Goal: Task Accomplishment & Management: Complete application form

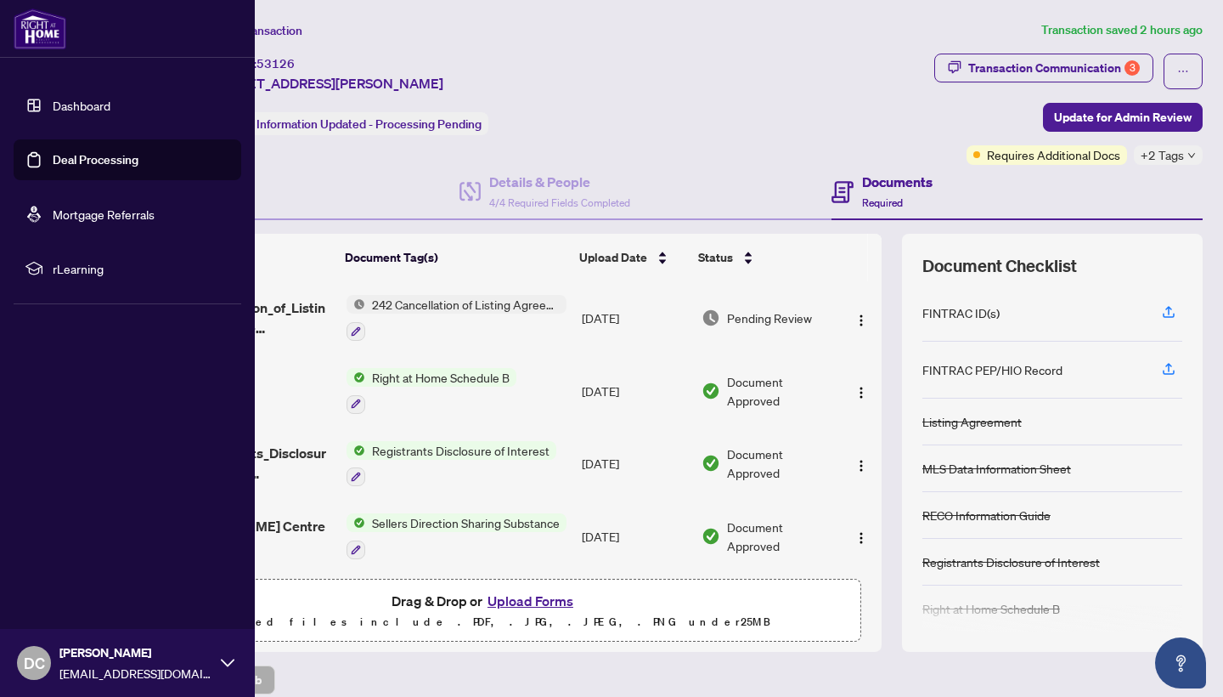
click at [82, 113] on link "Dashboard" at bounding box center [82, 105] width 58 height 15
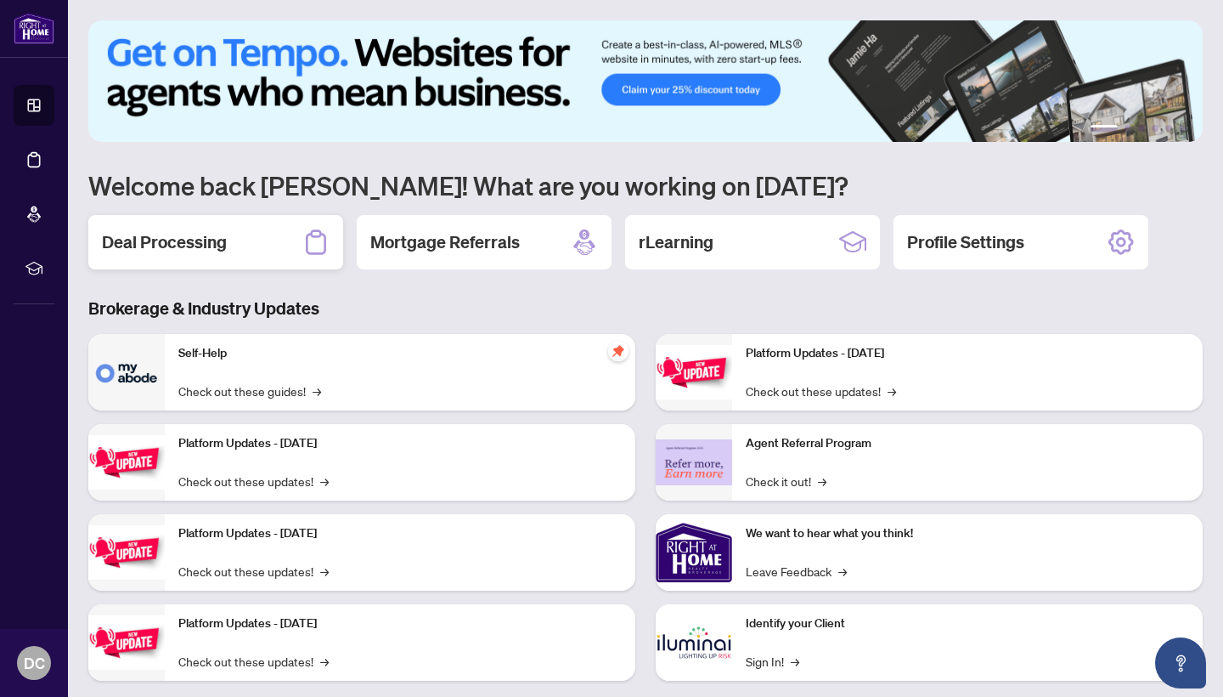
click at [153, 241] on h2 "Deal Processing" at bounding box center [164, 242] width 125 height 24
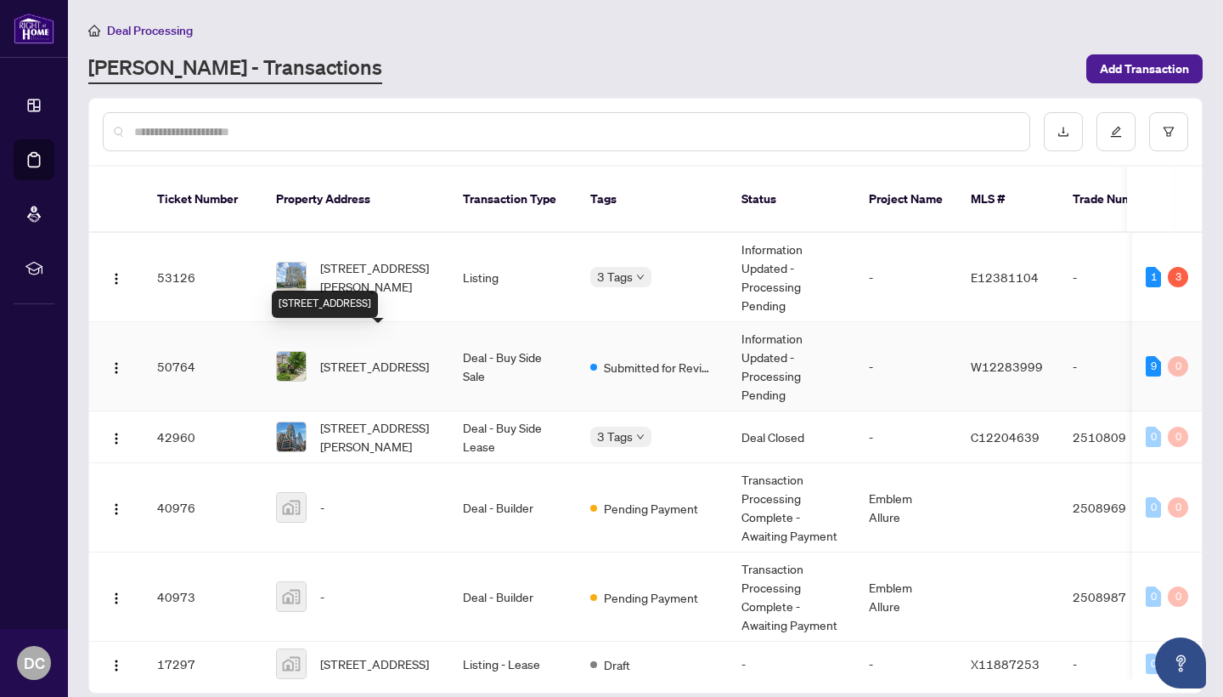
click at [355, 360] on span "[STREET_ADDRESS]" at bounding box center [374, 366] width 109 height 19
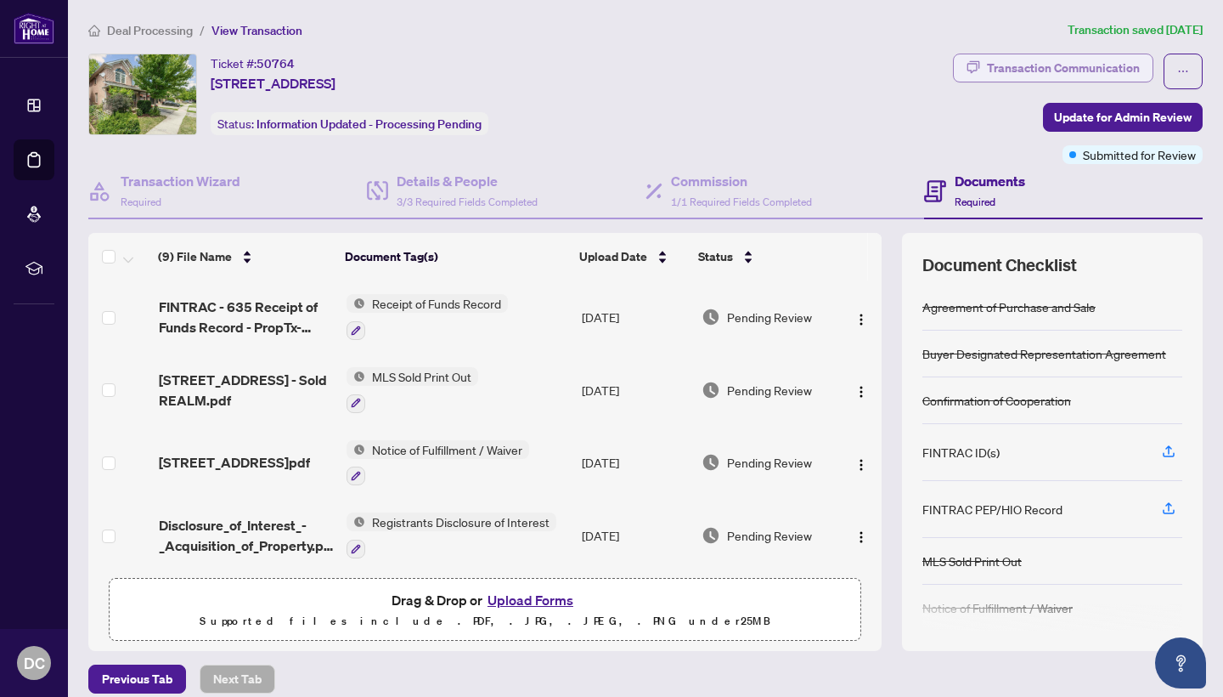
click at [1087, 68] on div "Transaction Communication" at bounding box center [1063, 67] width 153 height 27
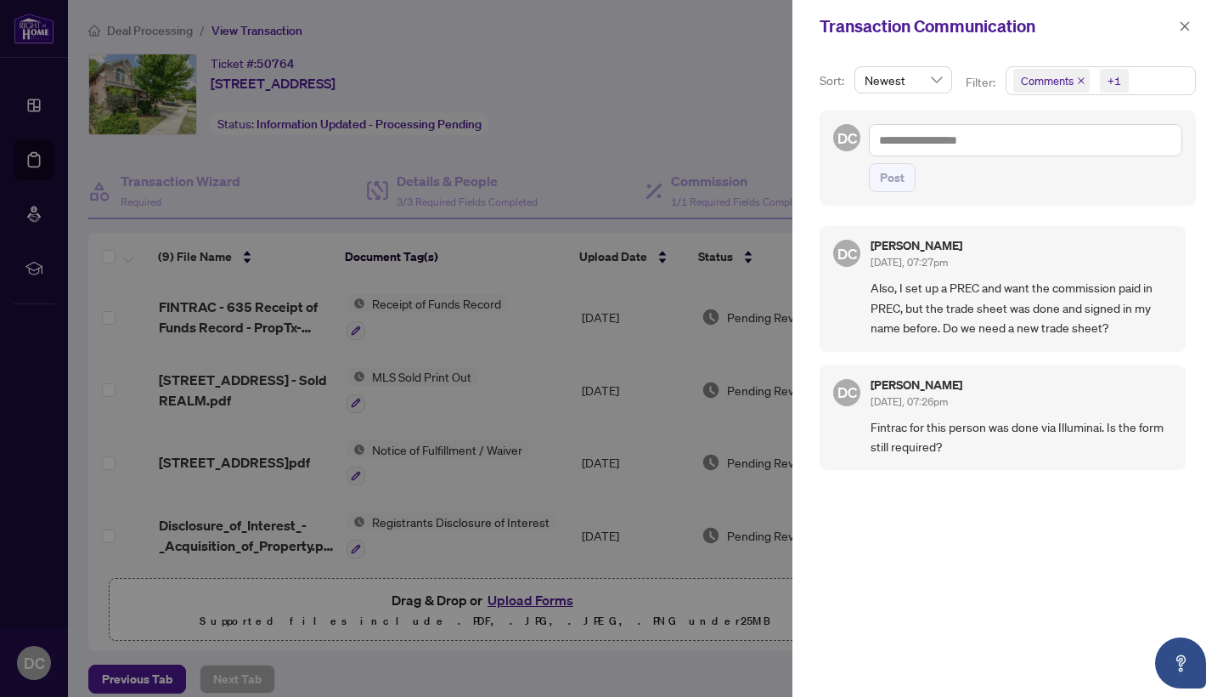
click at [673, 74] on div at bounding box center [611, 348] width 1223 height 697
click at [1182, 23] on icon "close" at bounding box center [1185, 26] width 12 height 12
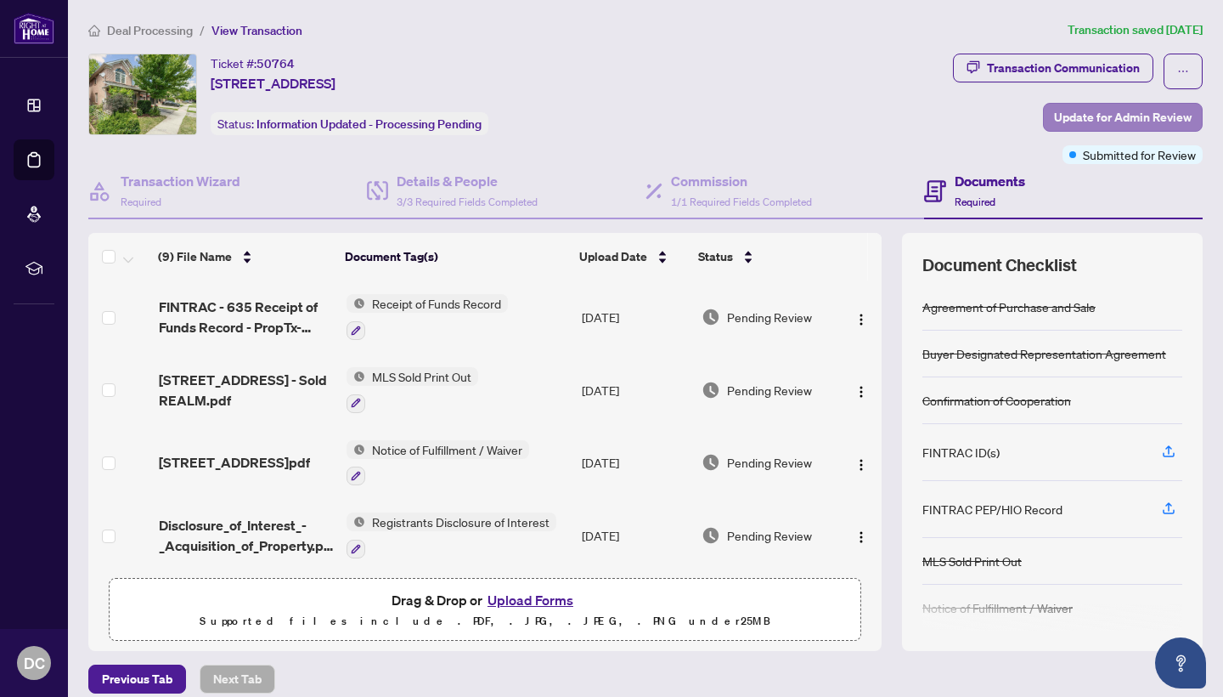
click at [1103, 118] on span "Update for Admin Review" at bounding box center [1123, 117] width 138 height 27
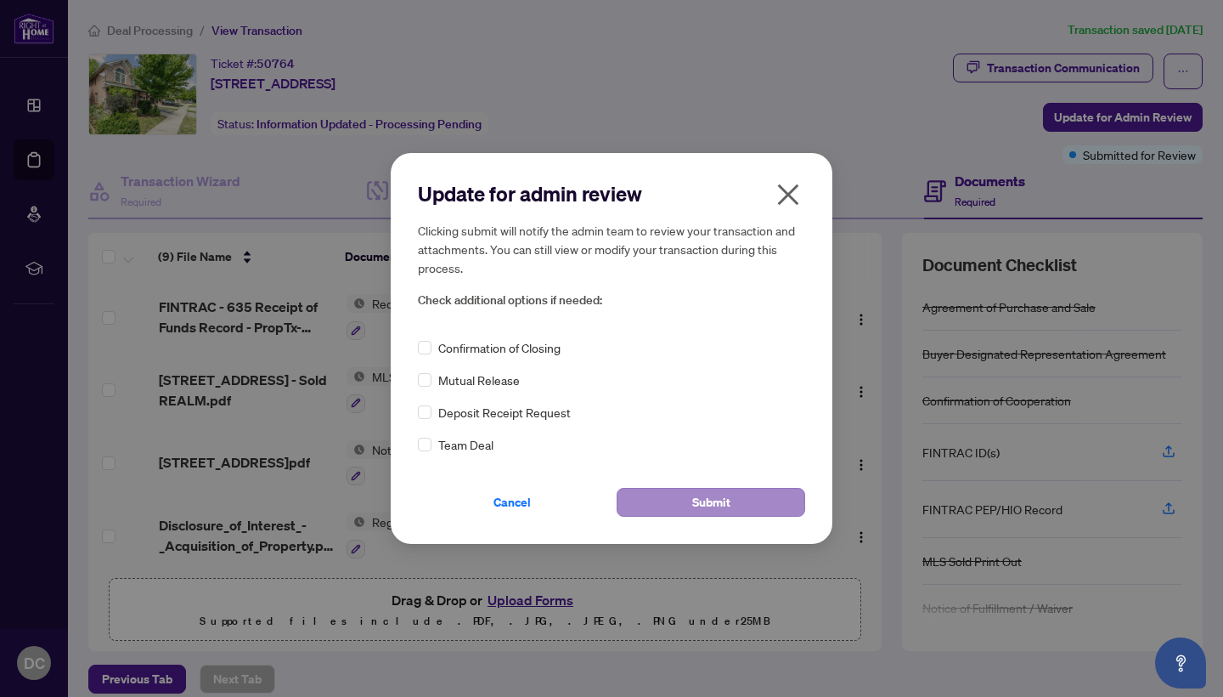
click at [688, 498] on button "Submit" at bounding box center [711, 502] width 189 height 29
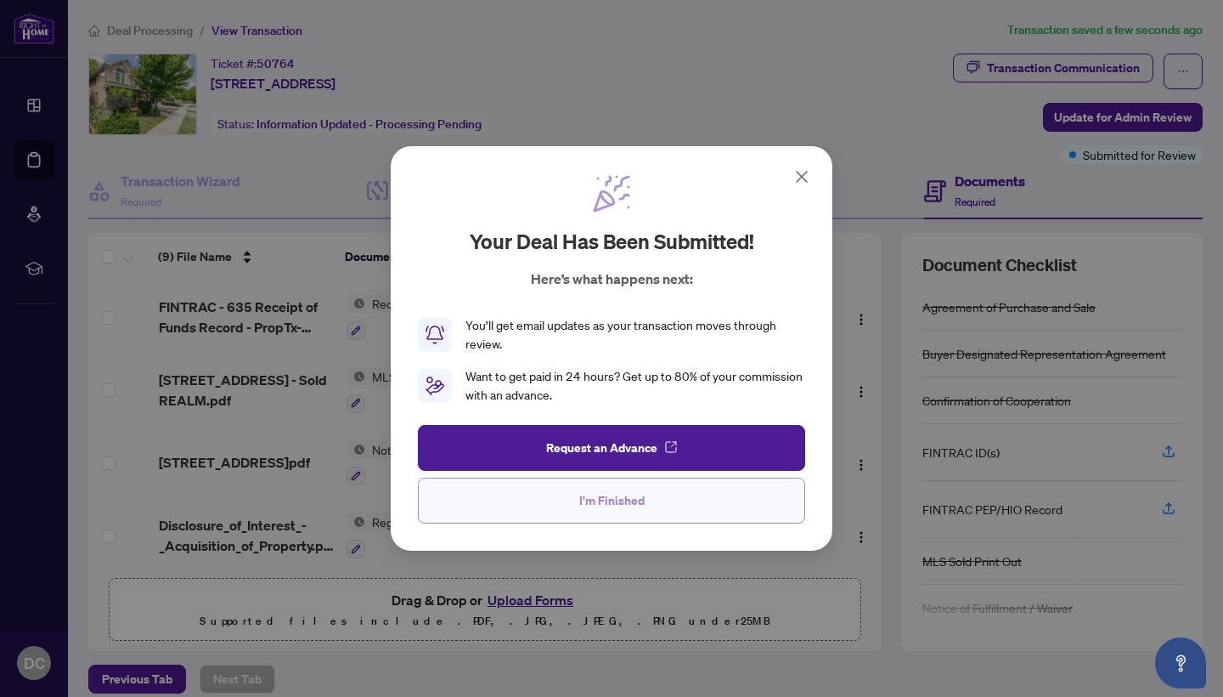
click at [607, 498] on span "I'm Finished" at bounding box center [611, 500] width 65 height 27
